Goal: Register for event/course

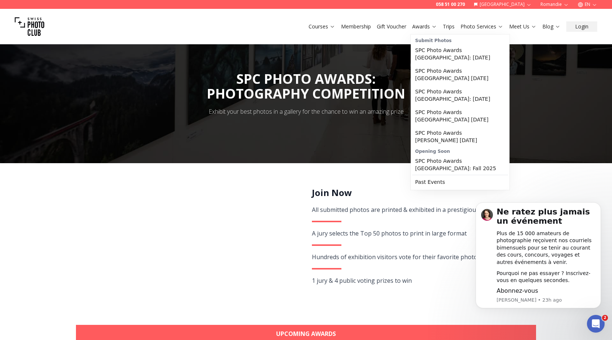
click at [421, 30] on link "Awards" at bounding box center [424, 26] width 25 height 7
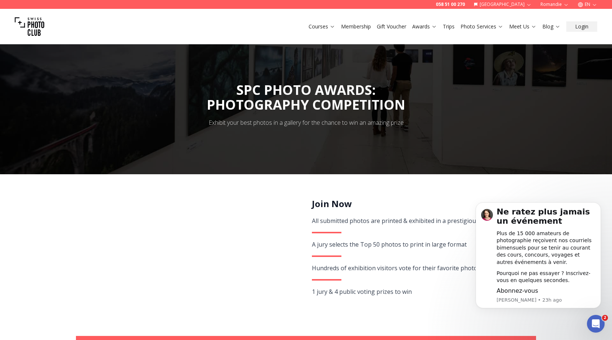
click at [421, 28] on link "Awards" at bounding box center [424, 26] width 25 height 7
click at [424, 27] on link "Awards" at bounding box center [424, 26] width 25 height 7
click at [434, 28] on icon at bounding box center [435, 27] width 6 height 6
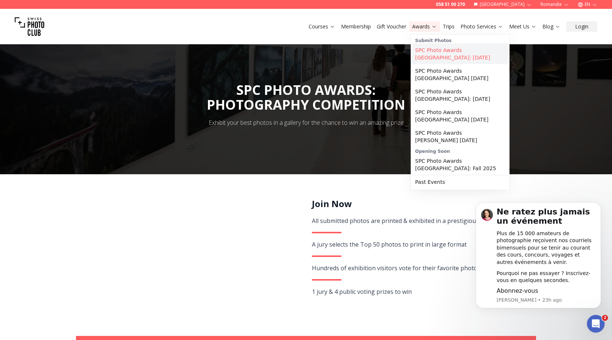
click at [430, 52] on link "SPC Photo Awards [GEOGRAPHIC_DATA]: [DATE]" at bounding box center [460, 54] width 96 height 21
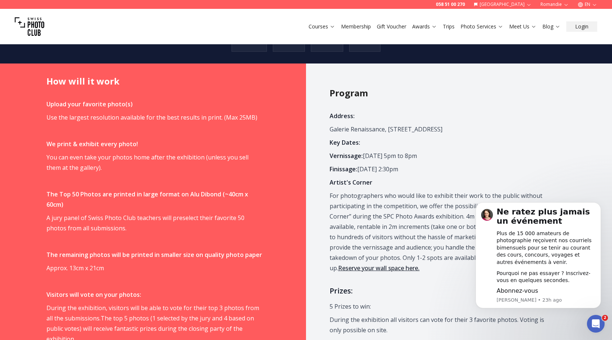
scroll to position [432, 0]
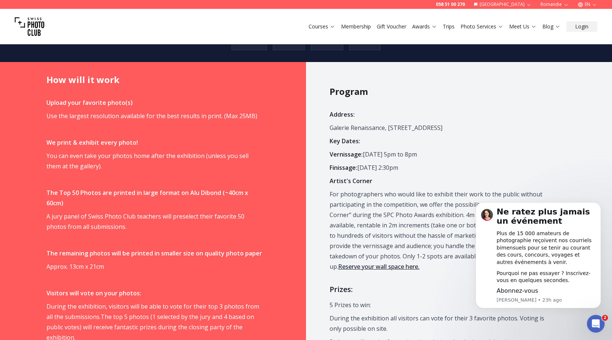
click at [447, 263] on span "Address: [GEOGRAPHIC_DATA][STREET_ADDRESS] Key Dates: Vernissage: [DATE] 5pm to…" at bounding box center [438, 261] width 216 height 305
click at [600, 205] on icon "Dismiss notification" at bounding box center [599, 204] width 3 height 3
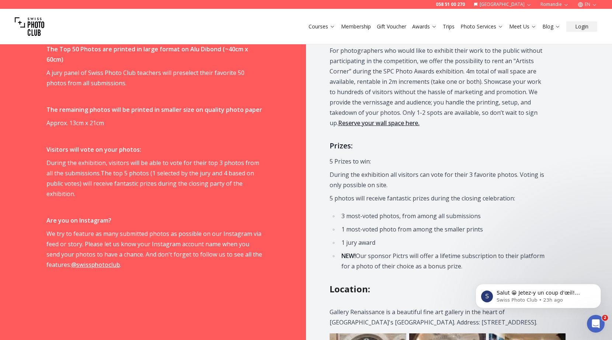
scroll to position [577, 0]
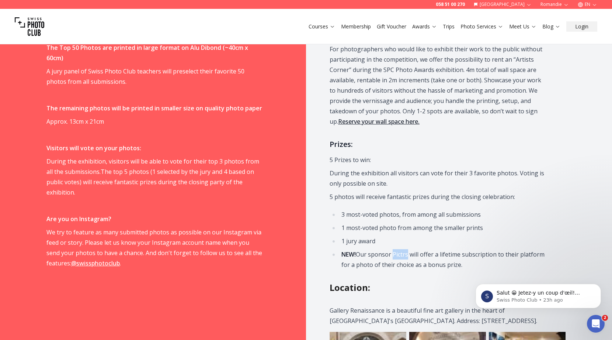
drag, startPoint x: 395, startPoint y: 244, endPoint x: 409, endPoint y: 243, distance: 14.0
click at [409, 249] on li "NEW! Our sponsor Pictrs will offer a lifetime subscription to their platform fo…" at bounding box center [442, 259] width 206 height 21
copy li "Pictrs"
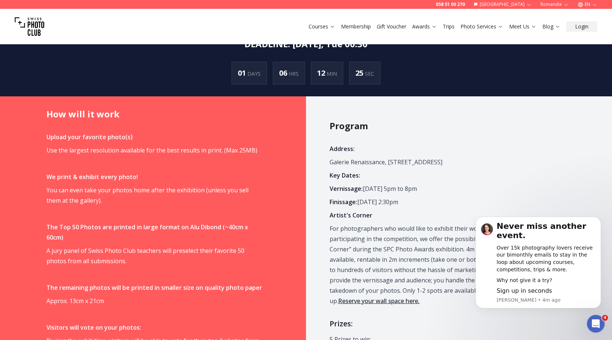
scroll to position [398, 0]
